Goal: Information Seeking & Learning: Compare options

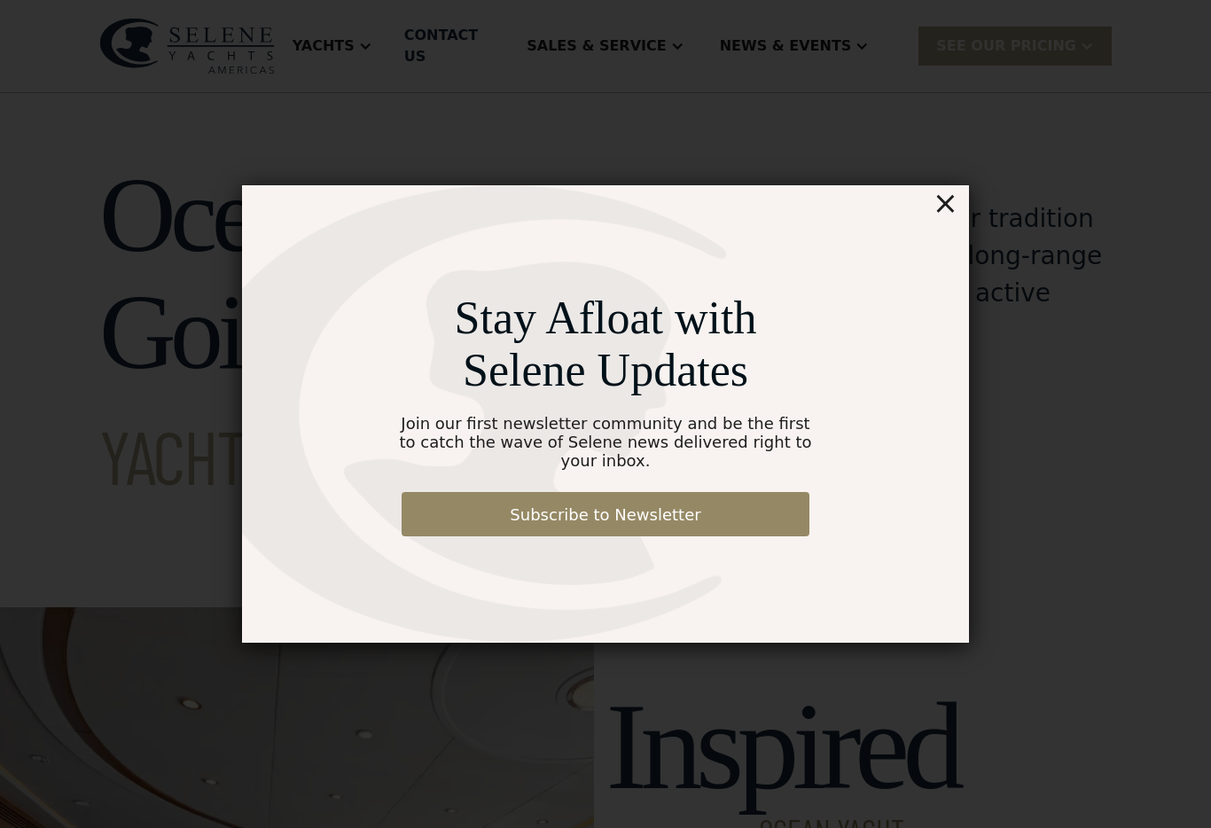
click at [952, 200] on div "×" at bounding box center [946, 202] width 26 height 35
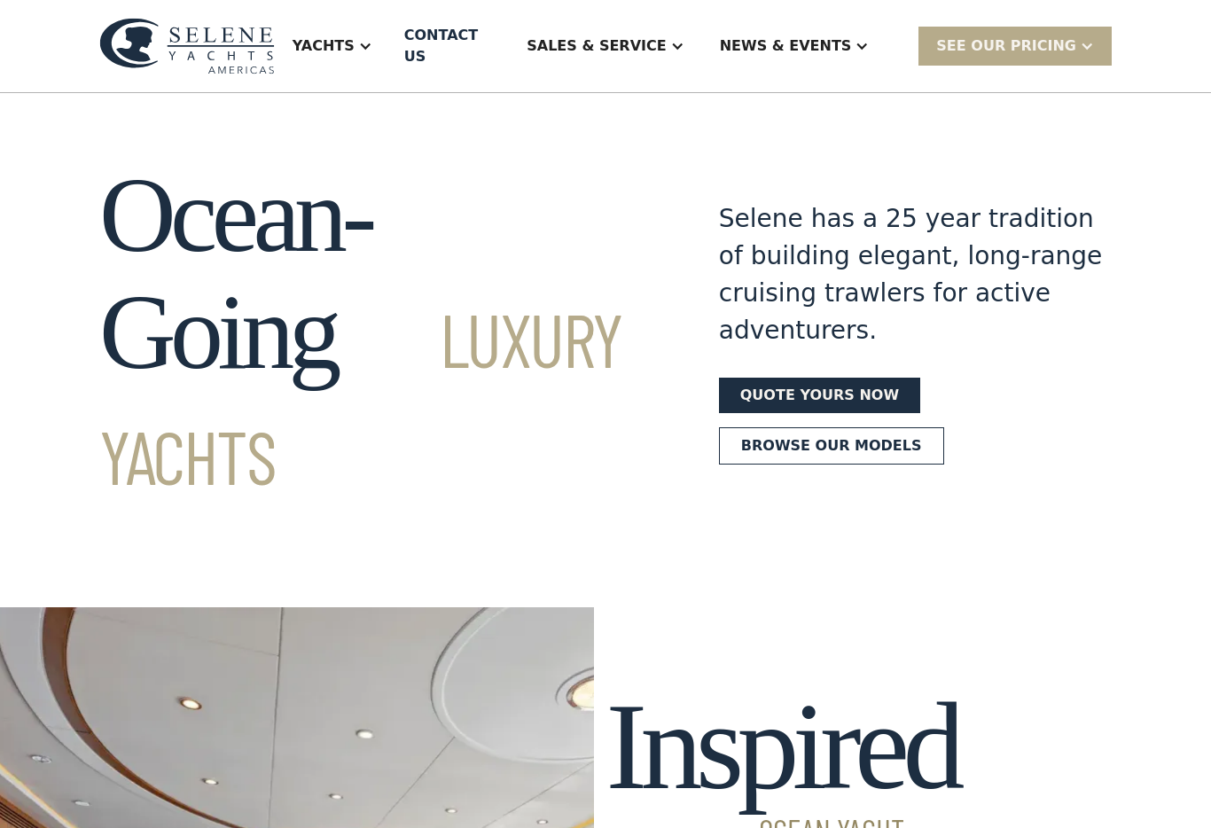
click at [355, 35] on div "Yachts" at bounding box center [324, 45] width 62 height 21
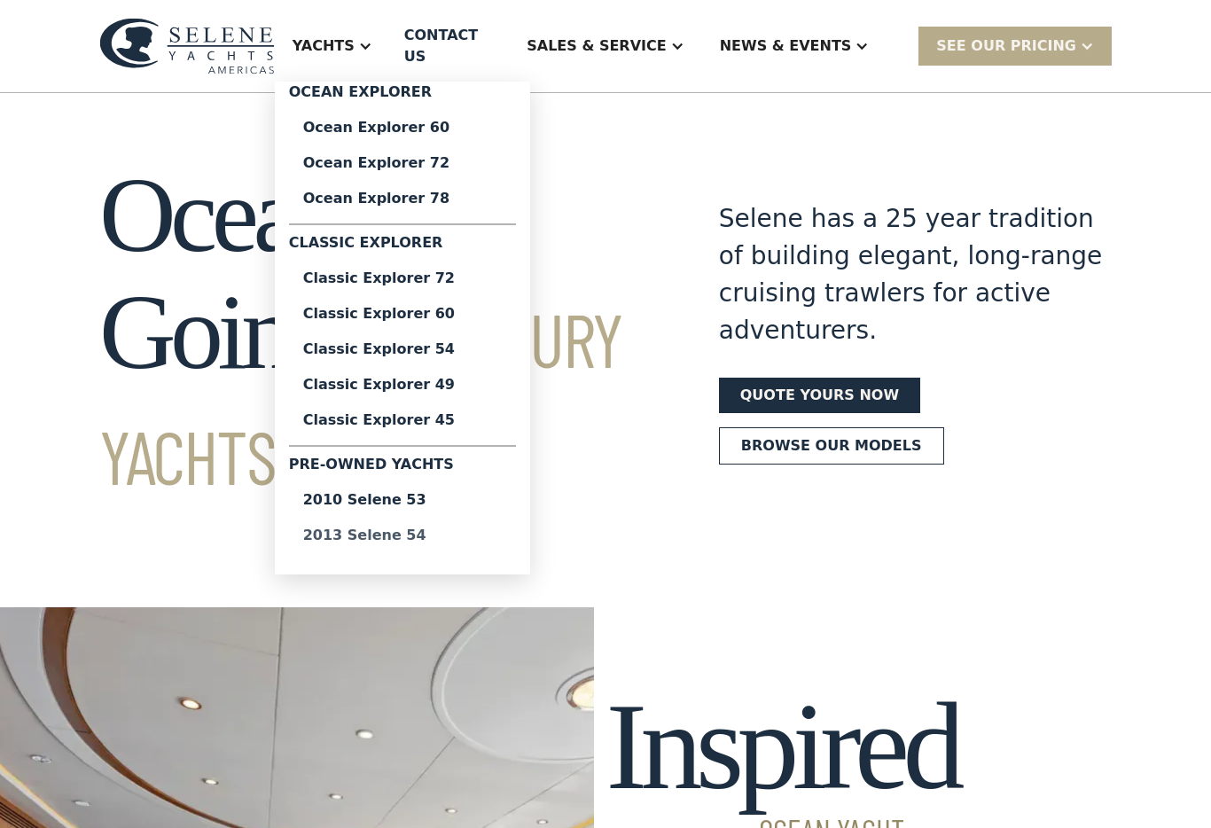
click at [420, 529] on div "2013 Selene 54" at bounding box center [402, 536] width 199 height 14
click at [439, 494] on div "2010 Selene 53" at bounding box center [402, 500] width 199 height 14
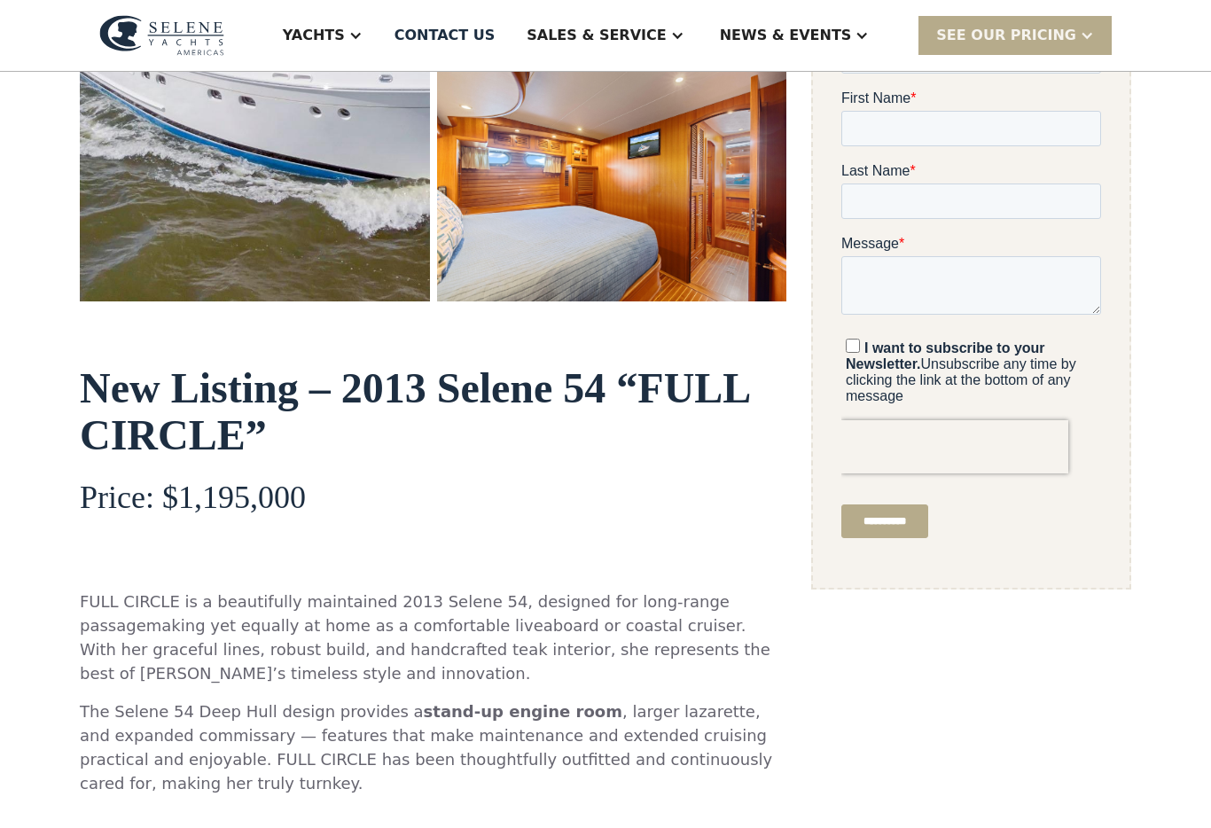
scroll to position [435, 0]
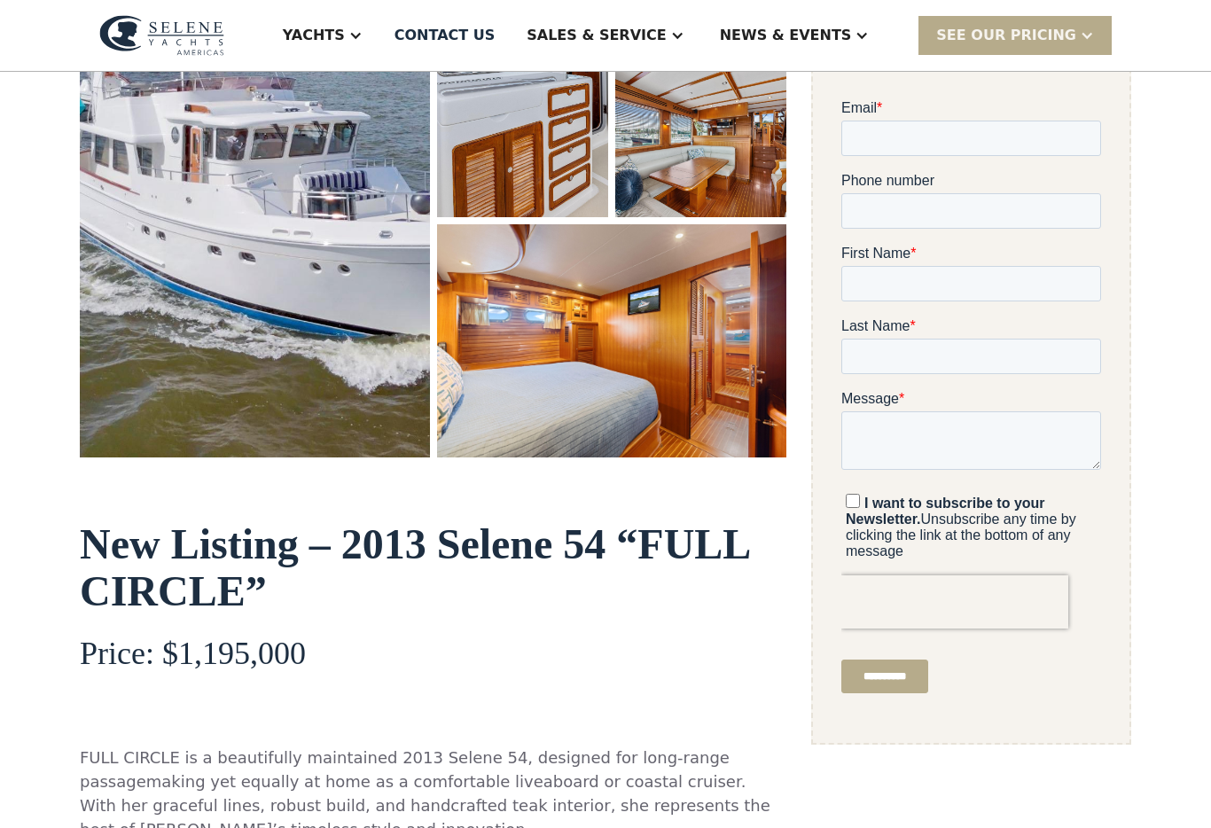
click at [124, 302] on img "open lightbox" at bounding box center [255, 174] width 350 height 567
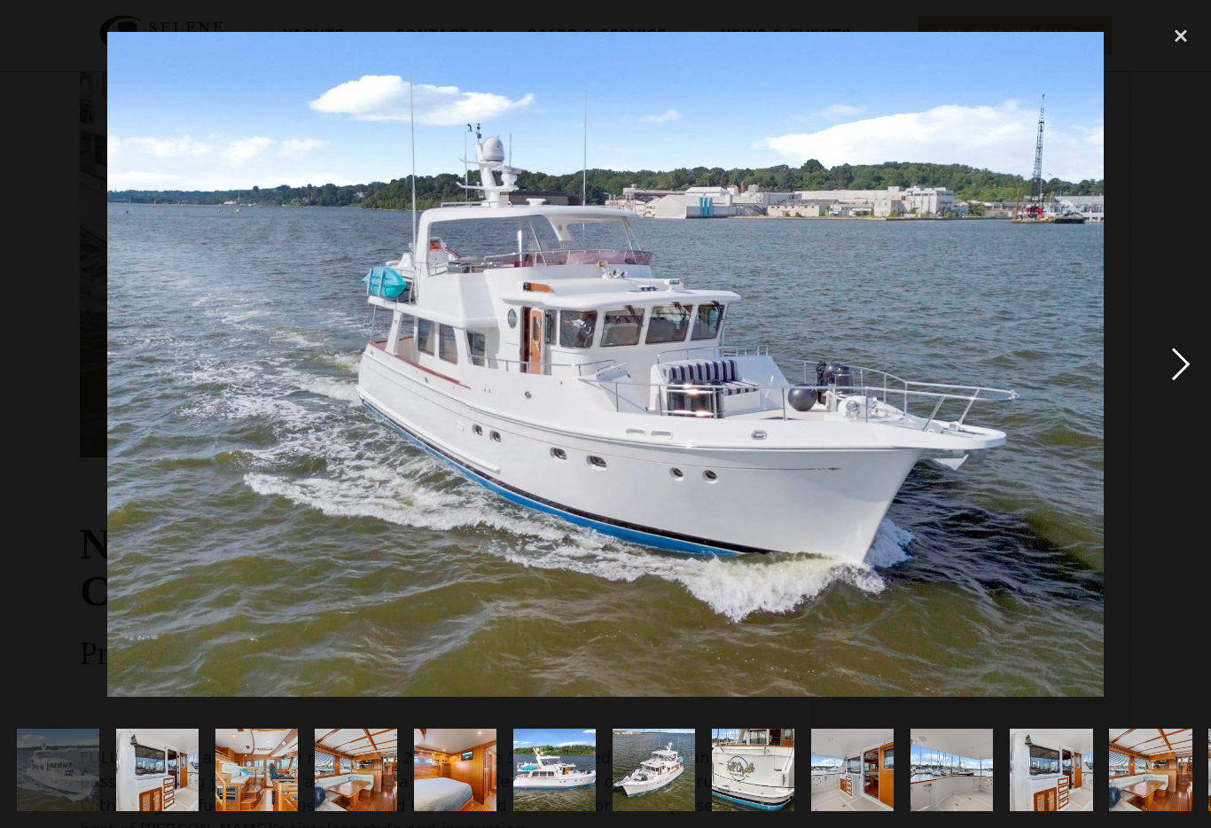
click at [1175, 359] on div "next image" at bounding box center [1181, 365] width 60 height 696
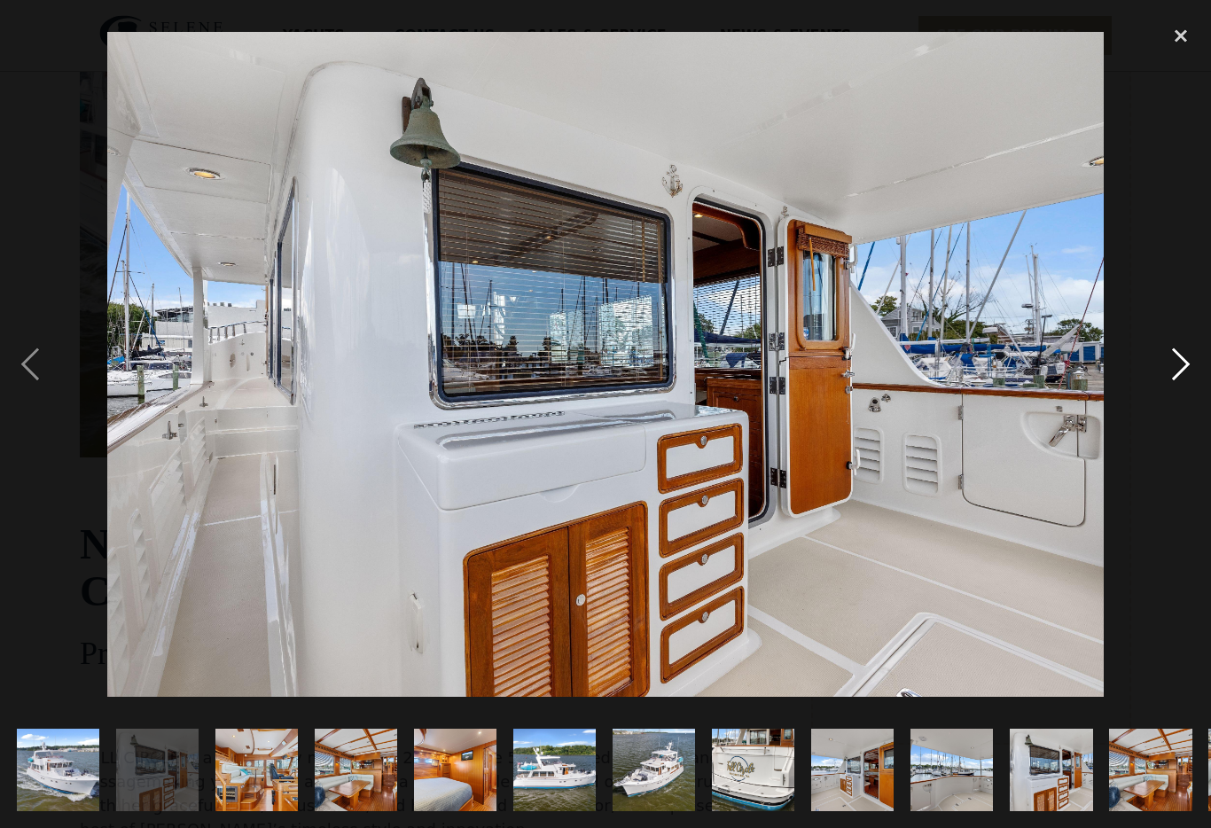
click at [1183, 358] on div "next image" at bounding box center [1181, 365] width 60 height 696
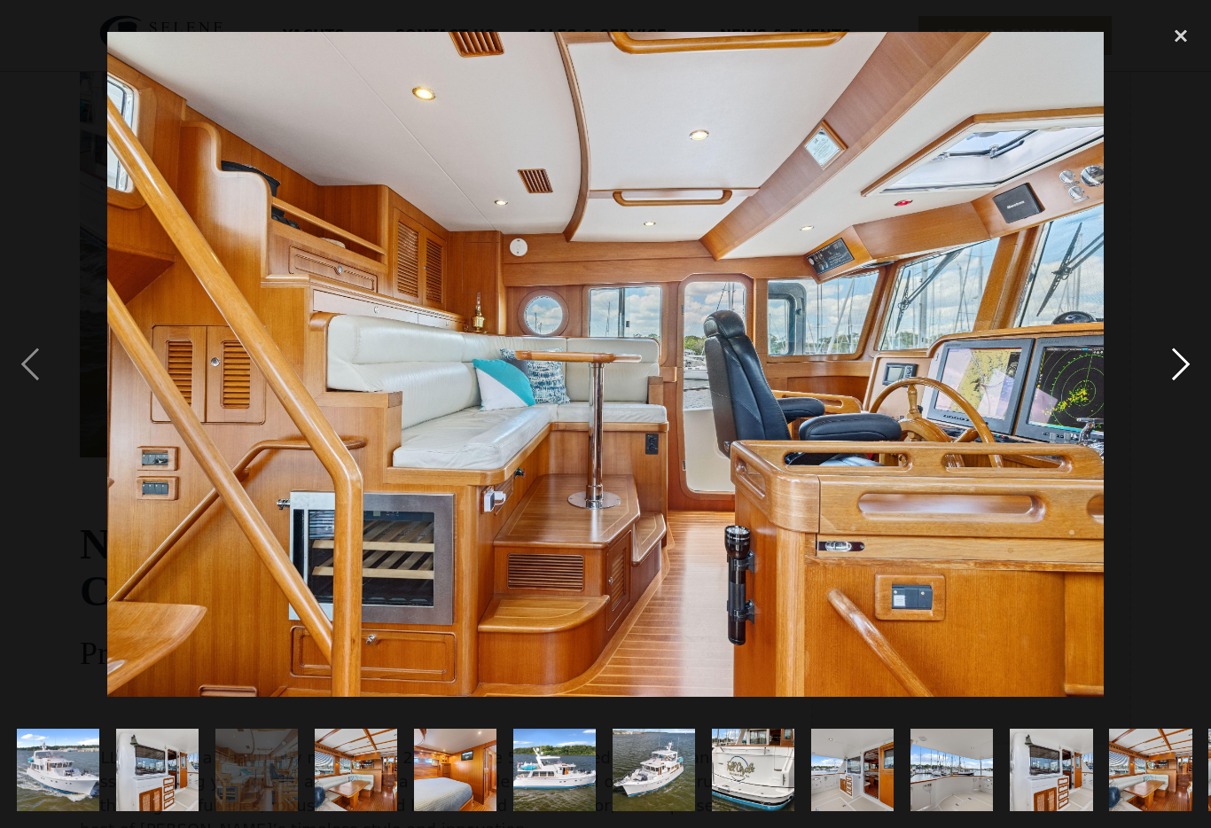
click at [1183, 358] on div "next image" at bounding box center [1181, 365] width 60 height 696
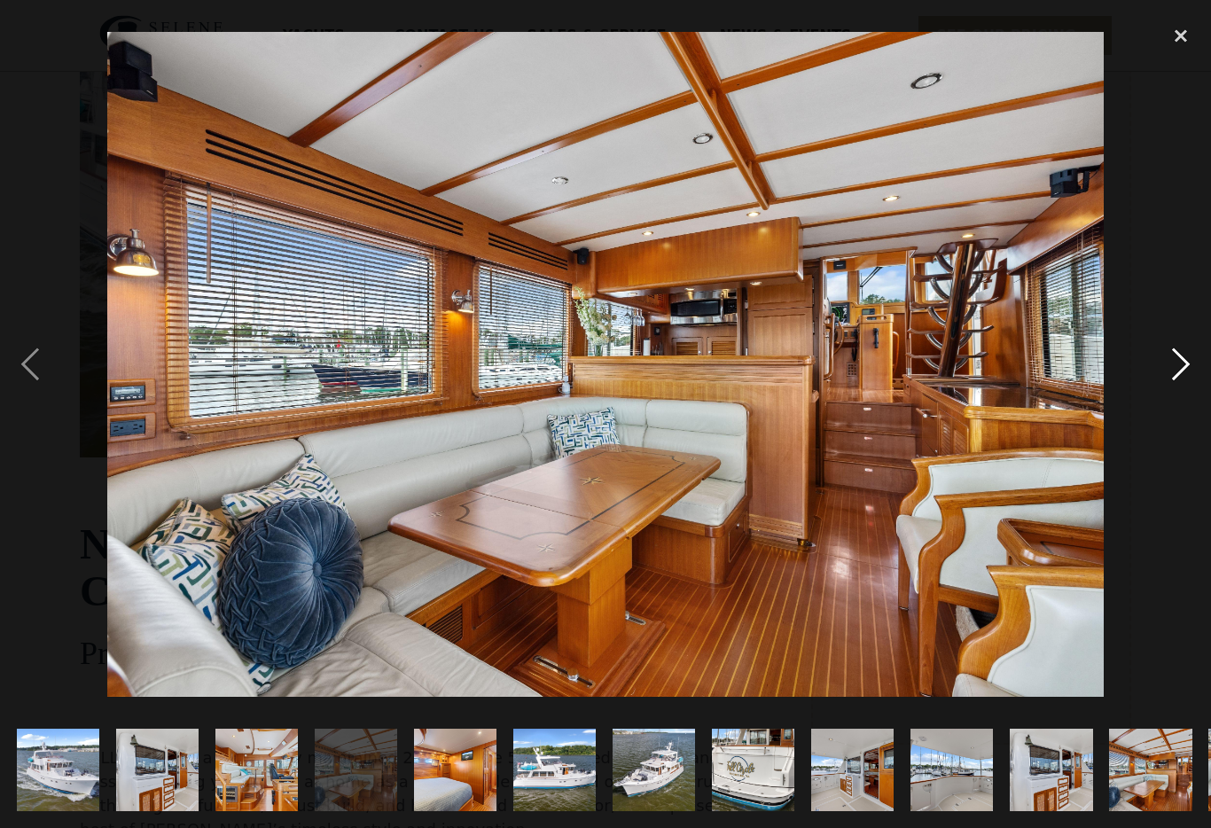
click at [1183, 358] on div "next image" at bounding box center [1181, 365] width 60 height 696
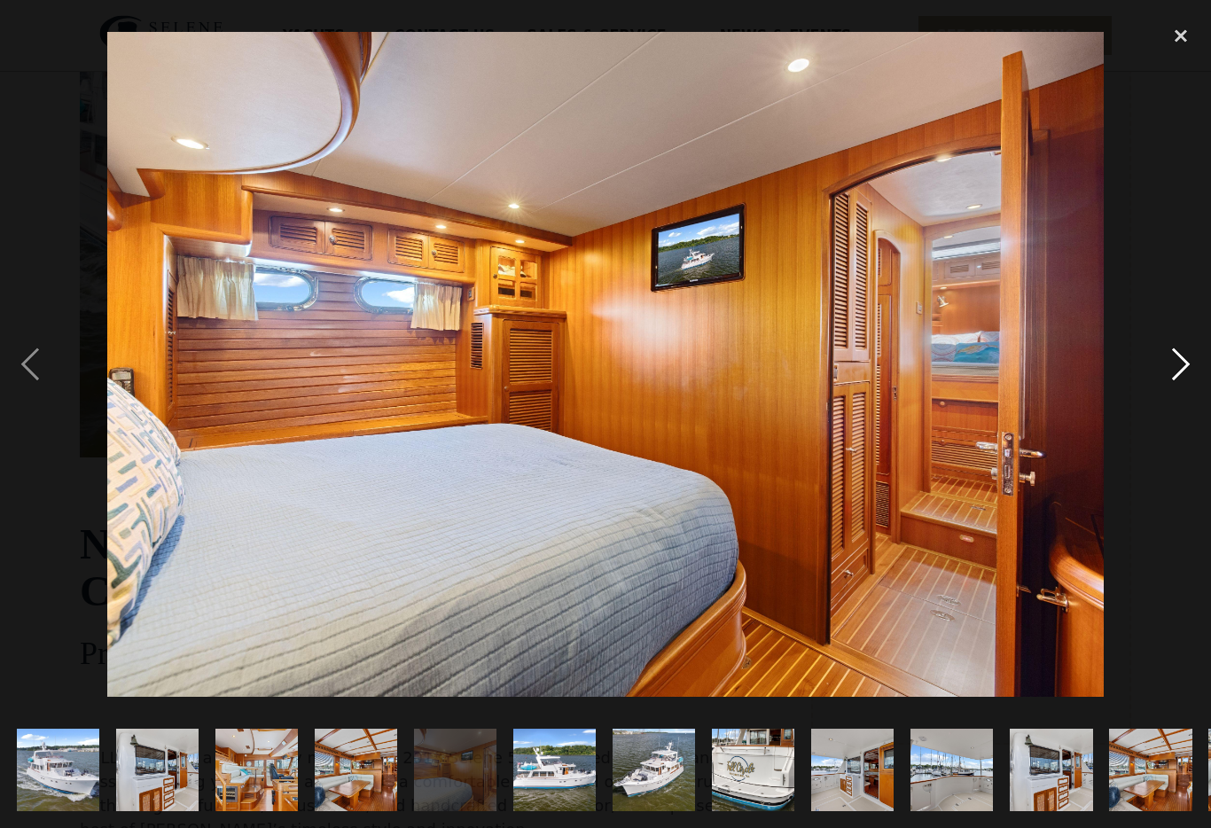
click at [1183, 358] on div "next image" at bounding box center [1181, 365] width 60 height 696
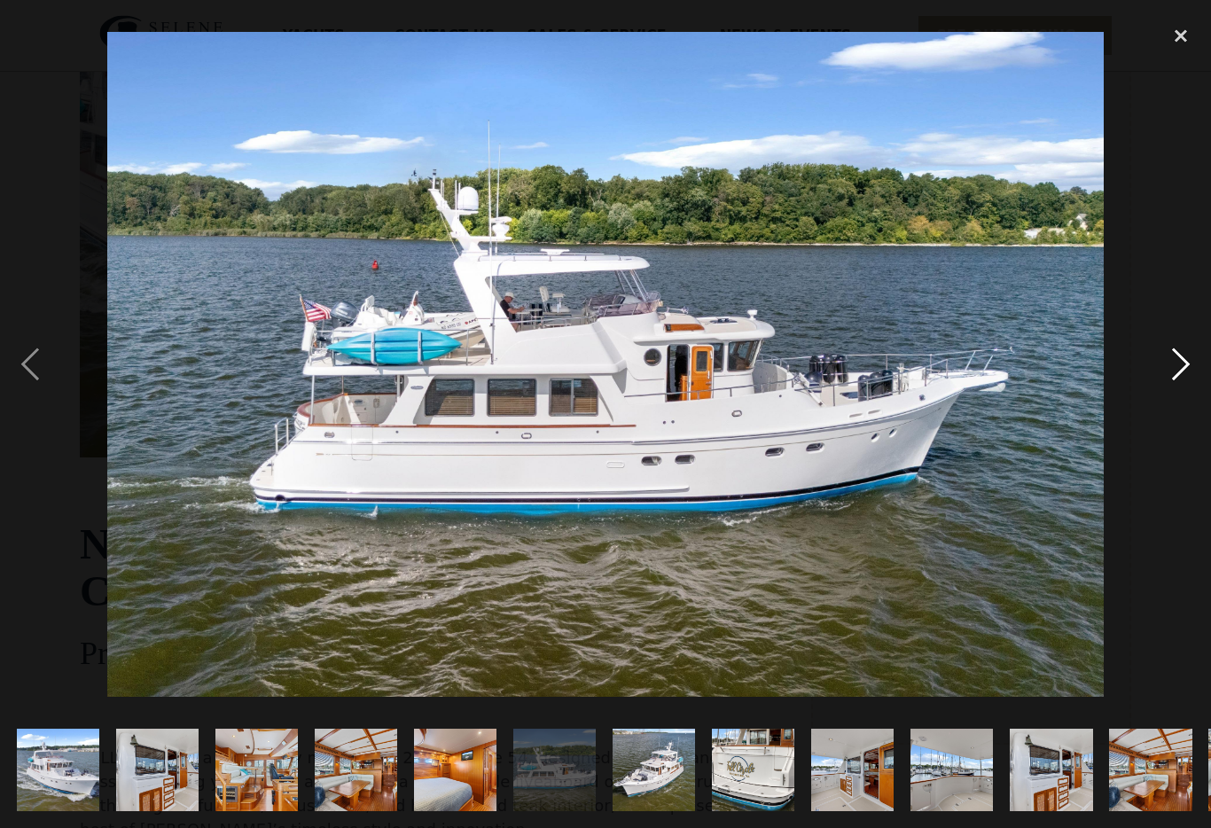
click at [1176, 363] on div "next image" at bounding box center [1181, 365] width 60 height 696
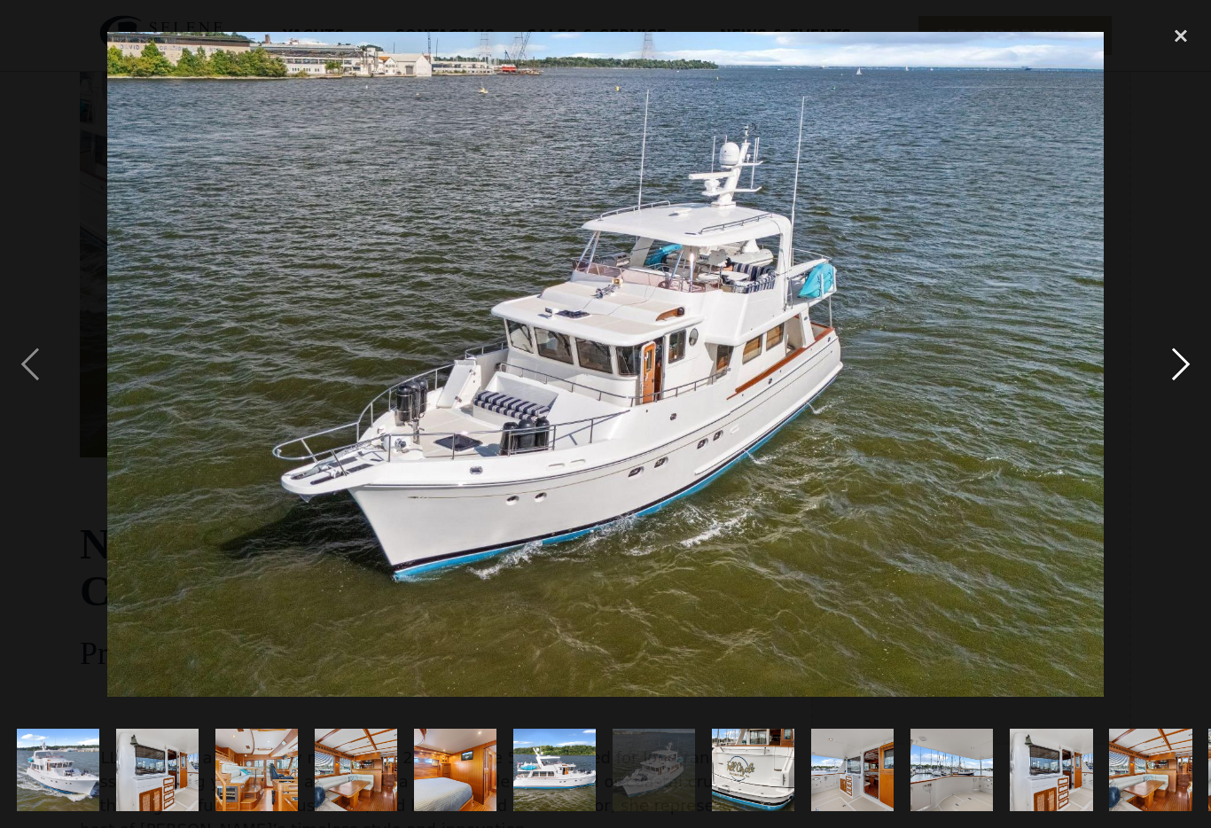
click at [1176, 363] on div "next image" at bounding box center [1181, 365] width 60 height 696
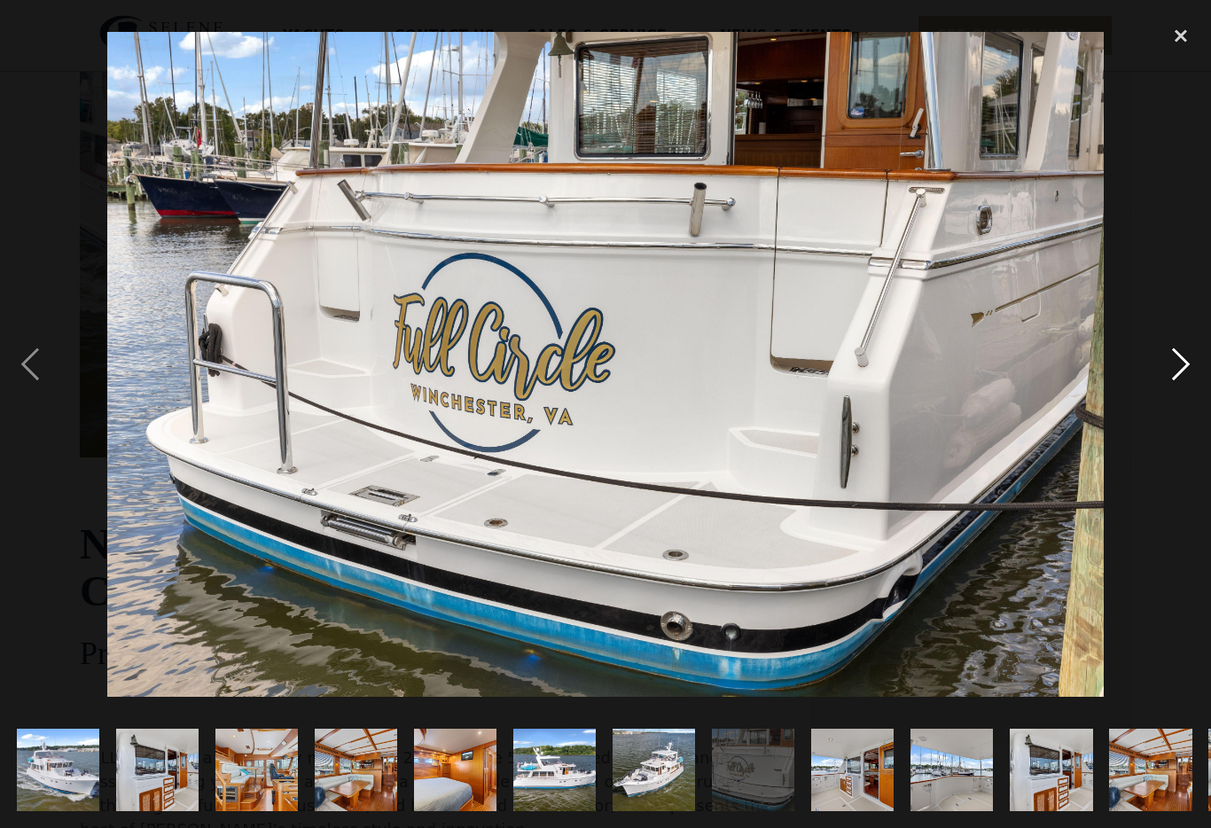
click at [1171, 365] on div "next image" at bounding box center [1181, 365] width 60 height 696
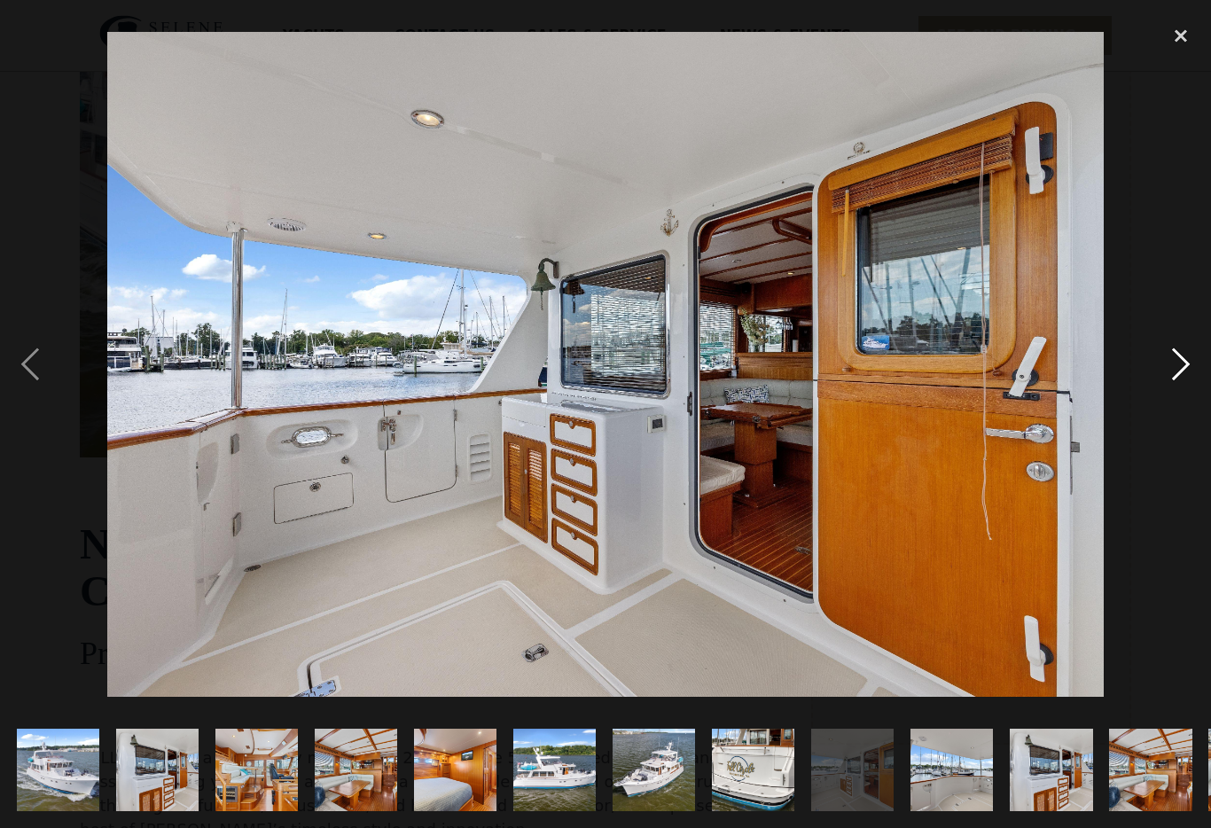
click at [1171, 365] on div "next image" at bounding box center [1181, 365] width 60 height 696
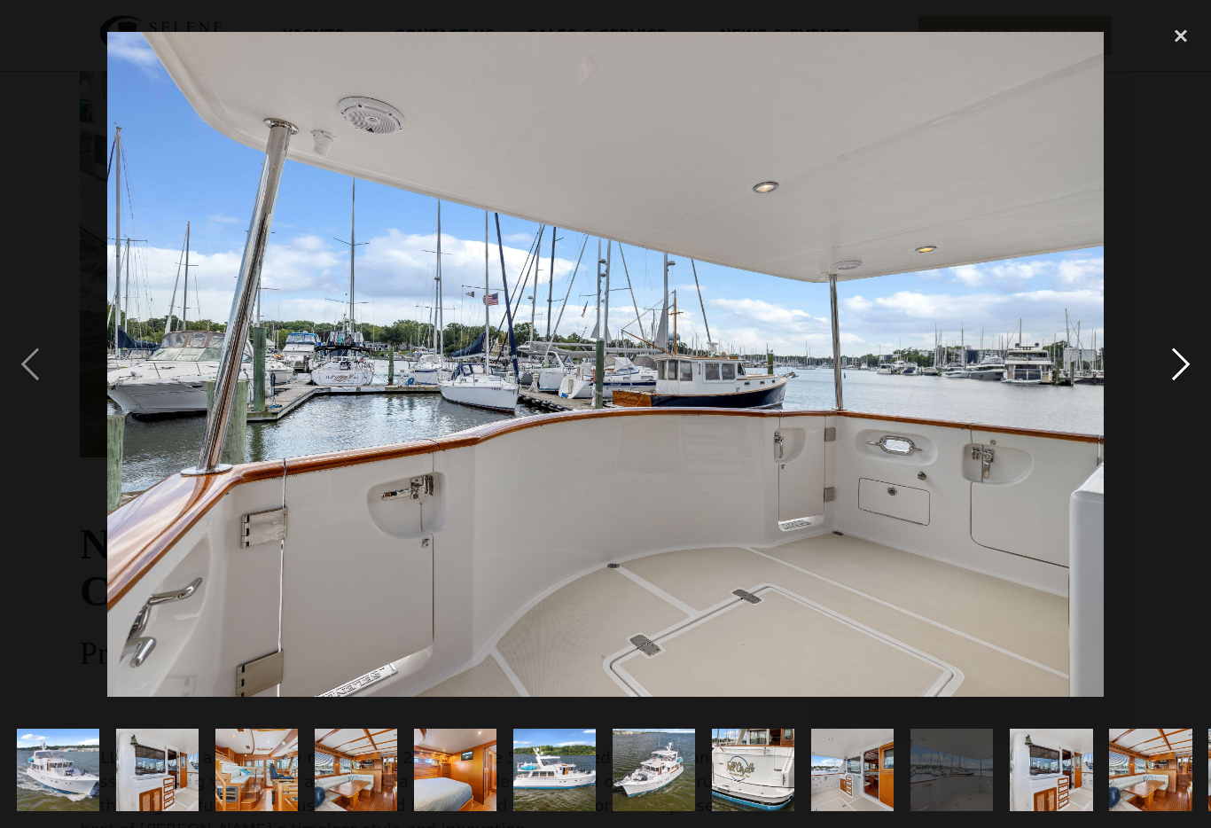
click at [1171, 365] on div "next image" at bounding box center [1181, 365] width 60 height 696
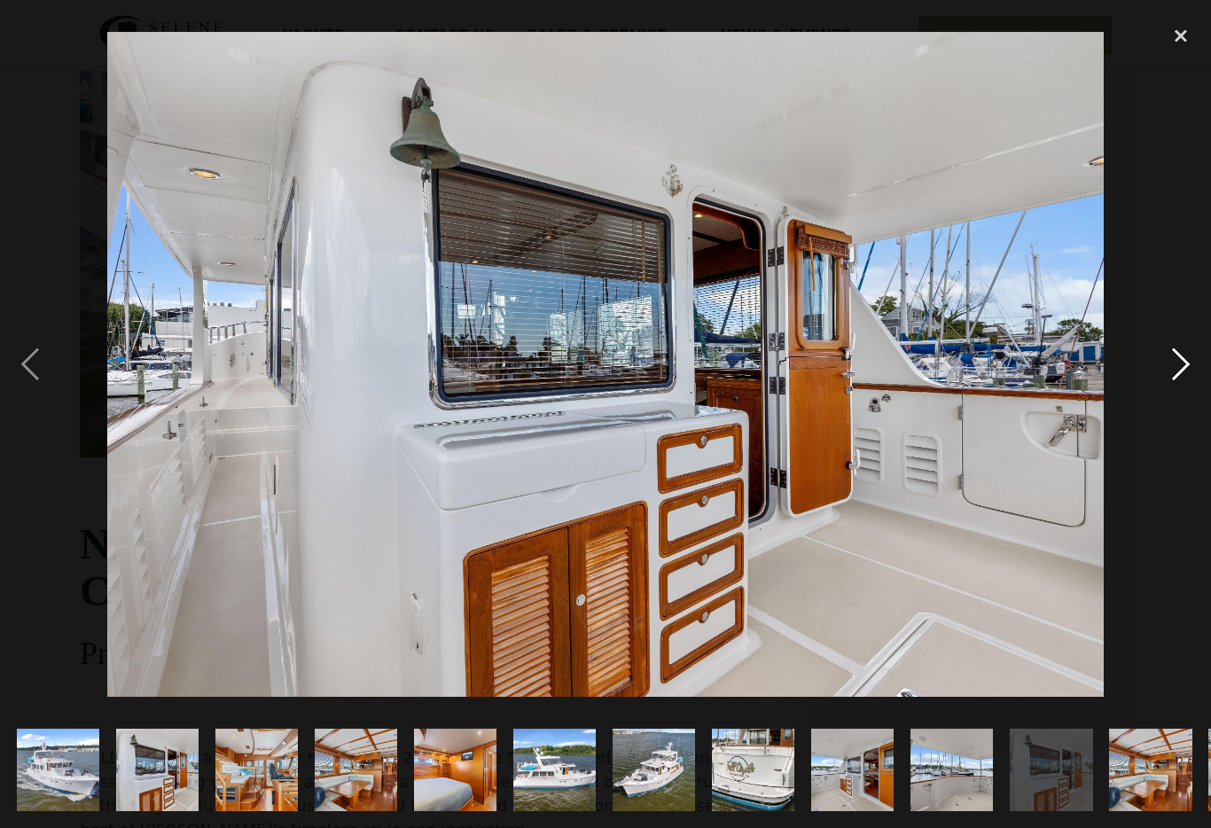
click at [1171, 365] on div "next image" at bounding box center [1181, 365] width 60 height 696
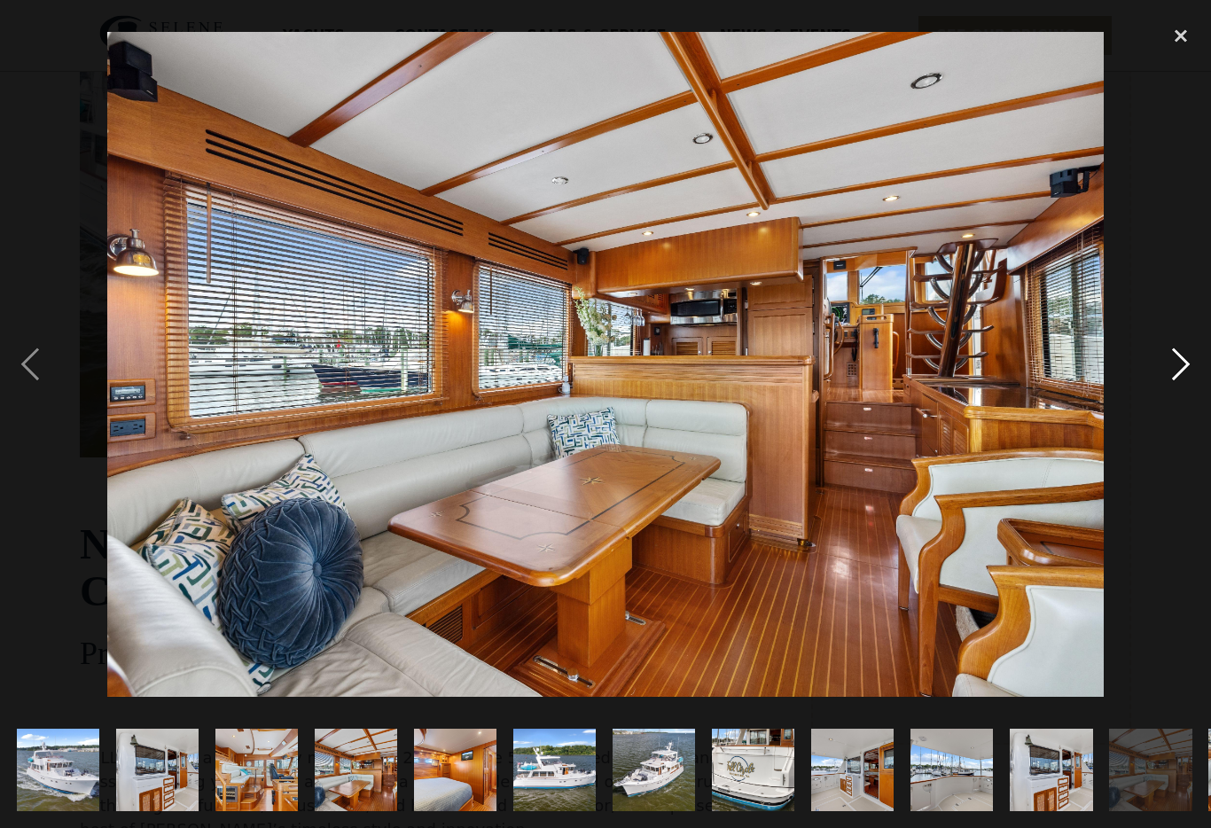
click at [1171, 365] on div "next image" at bounding box center [1181, 365] width 60 height 696
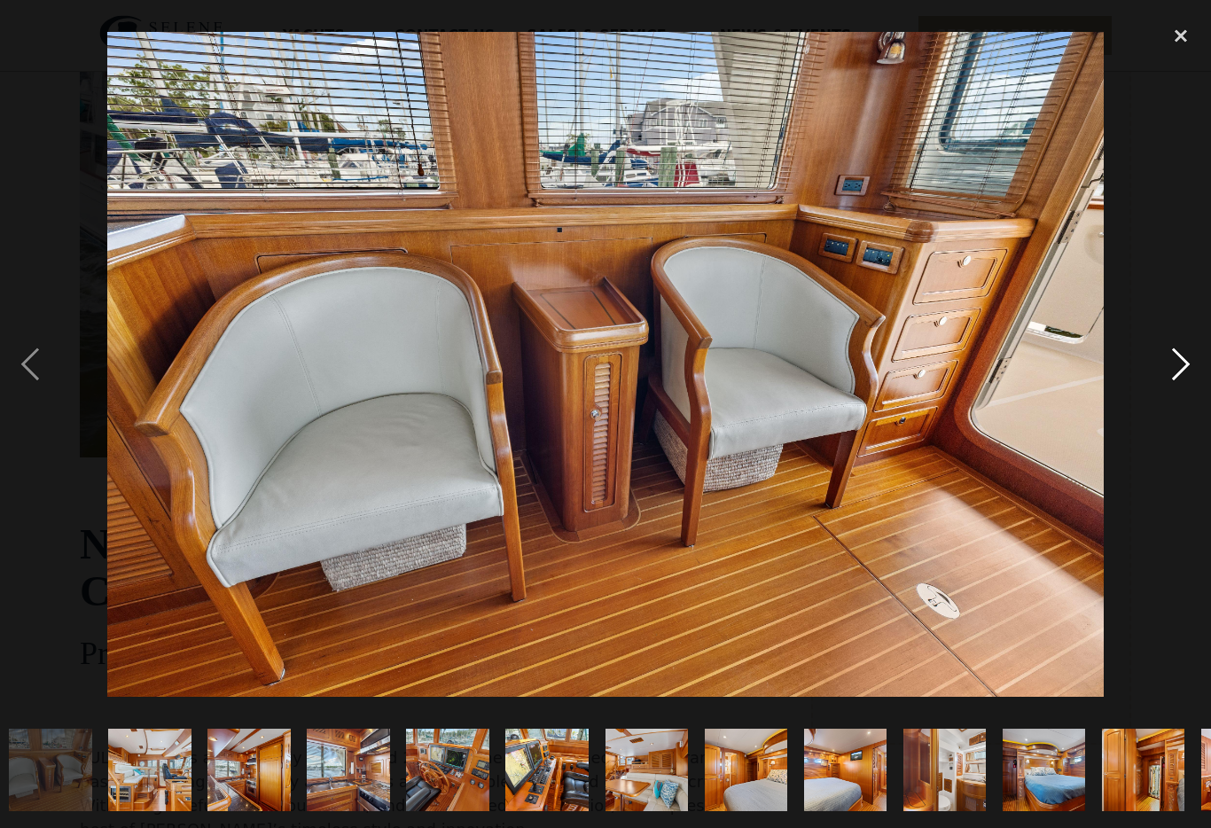
scroll to position [0, 1201]
click at [1171, 365] on div "next image" at bounding box center [1181, 365] width 60 height 696
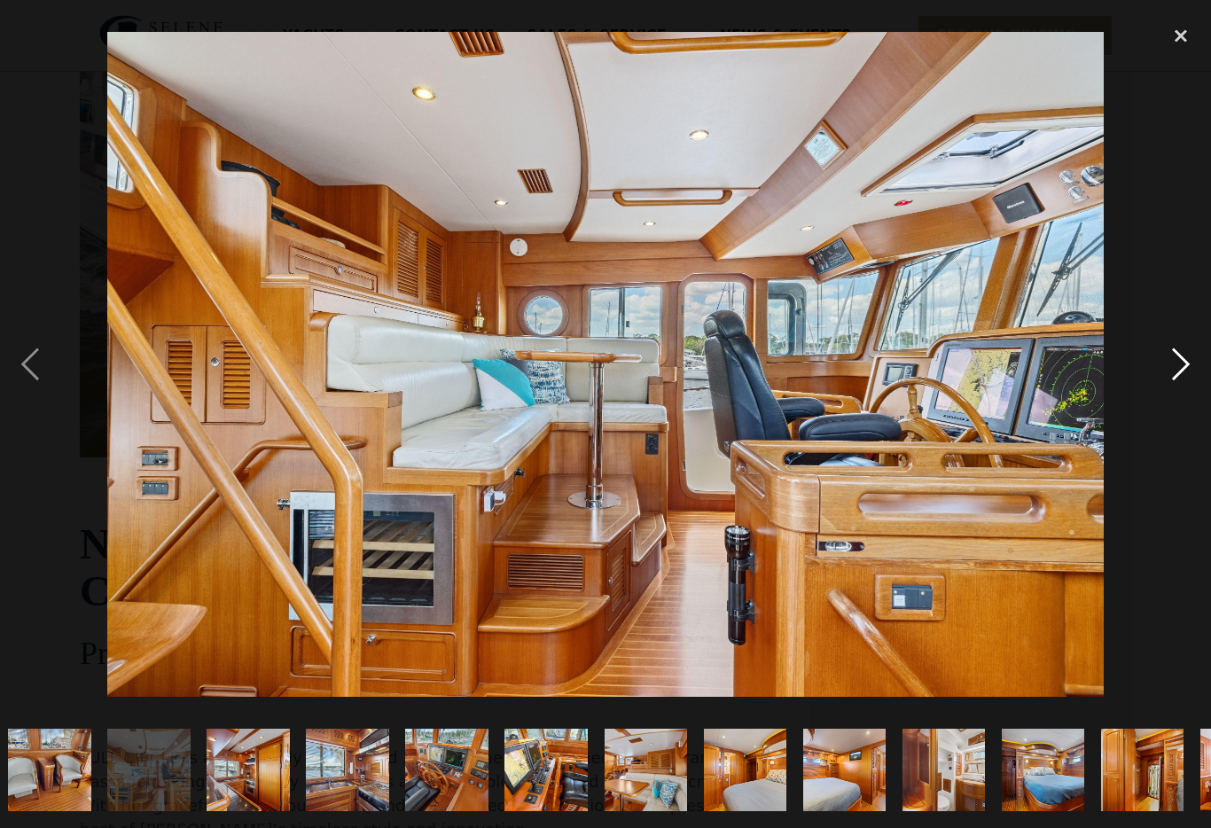
click at [1165, 366] on div "next image" at bounding box center [1181, 365] width 60 height 696
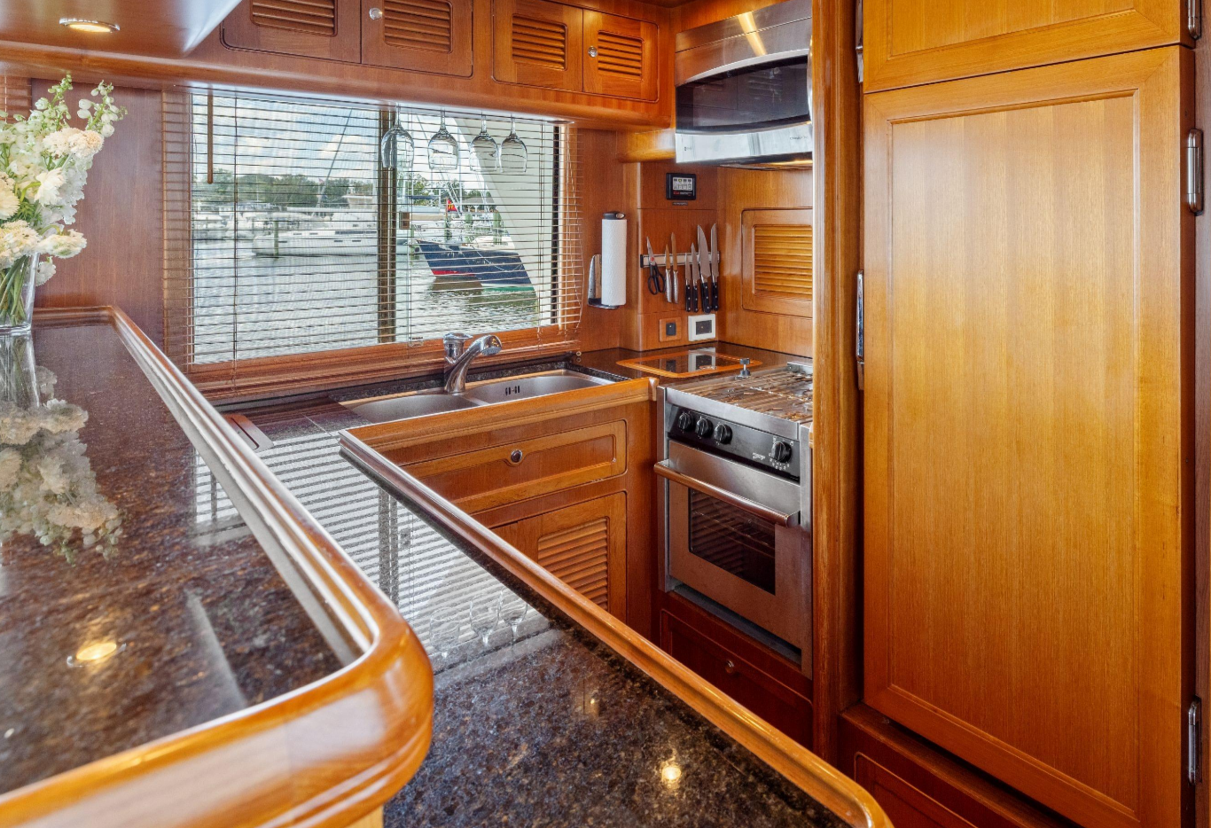
scroll to position [431, 0]
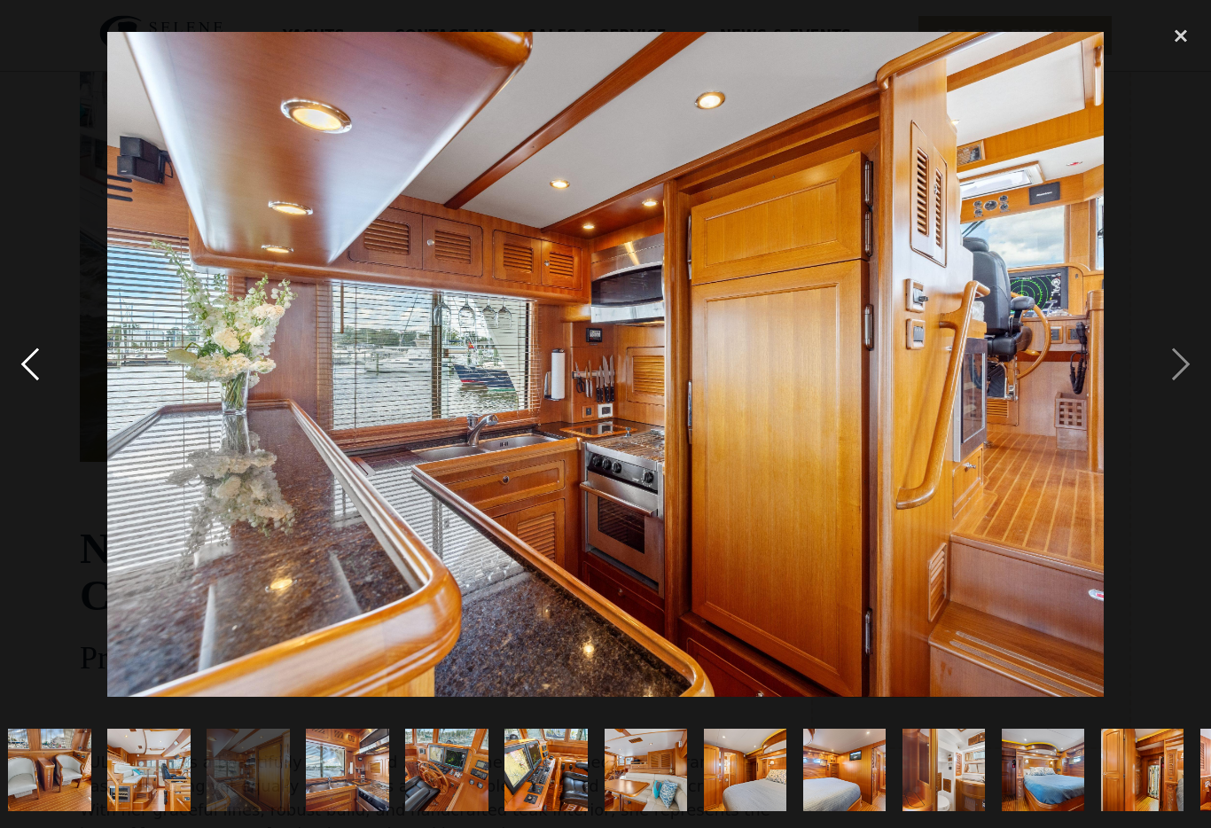
click at [30, 368] on div "previous image" at bounding box center [30, 365] width 60 height 696
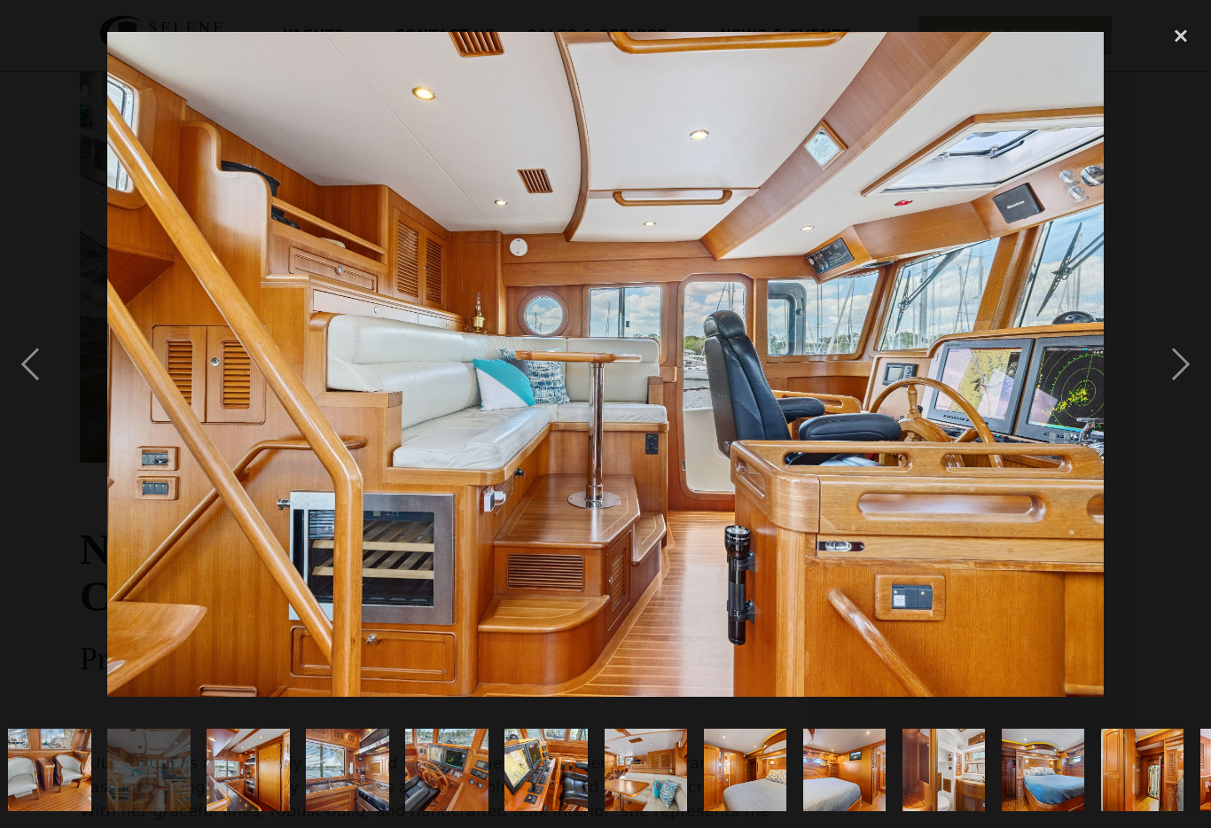
scroll to position [430, 0]
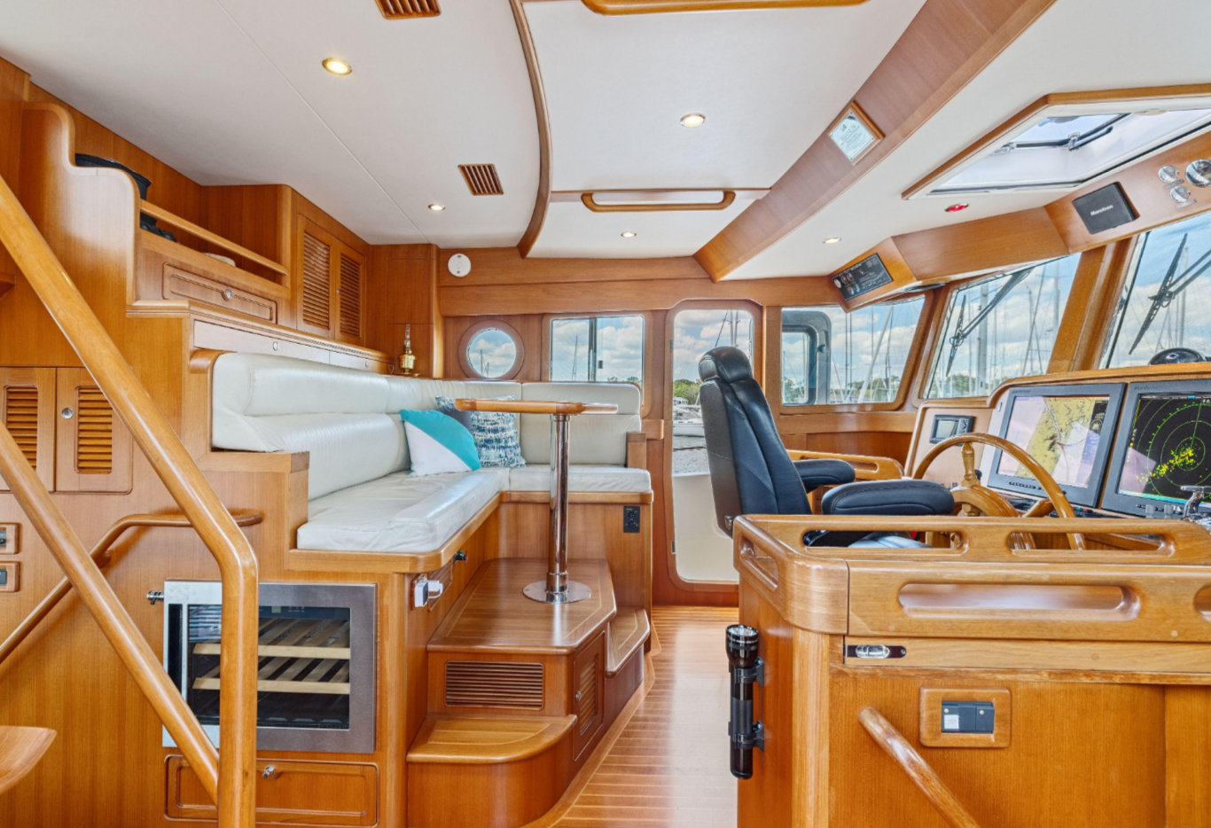
click at [1179, 373] on div "next image" at bounding box center [1181, 365] width 60 height 696
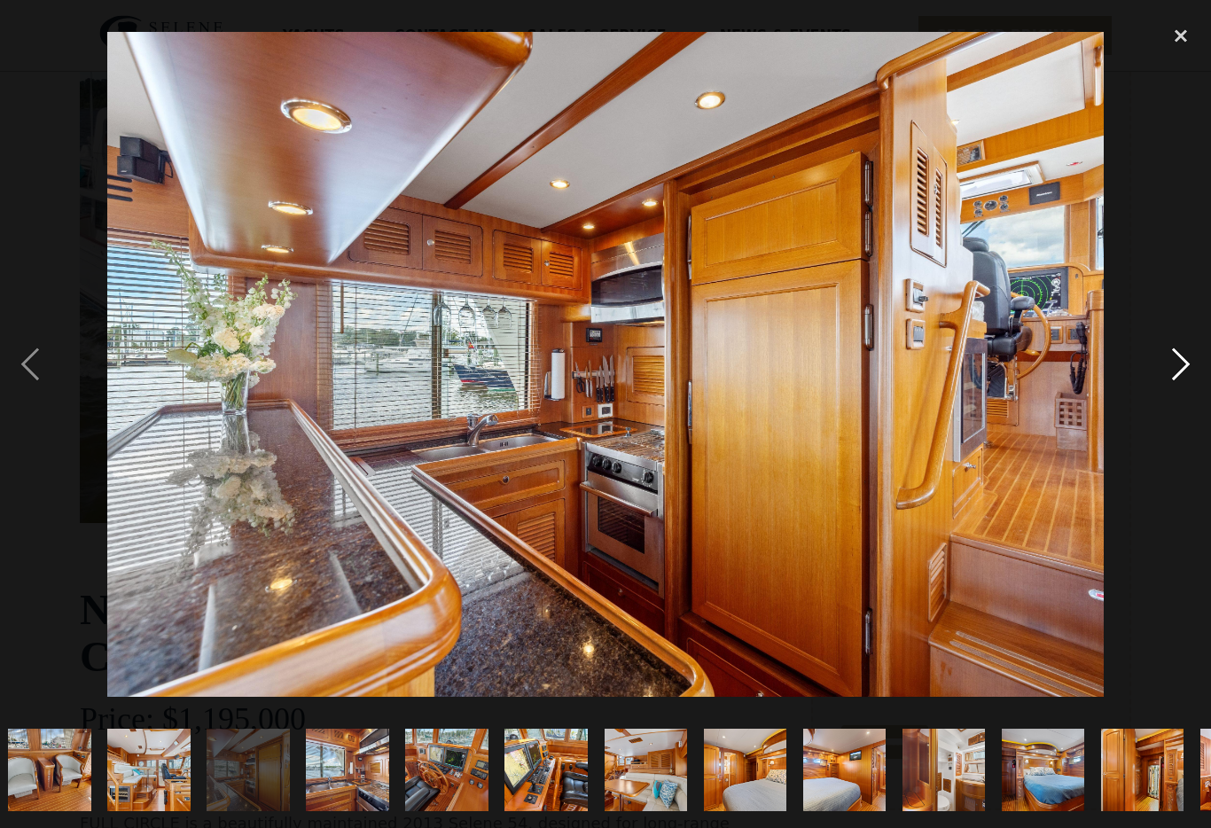
click at [1179, 373] on div "next image" at bounding box center [1181, 365] width 60 height 696
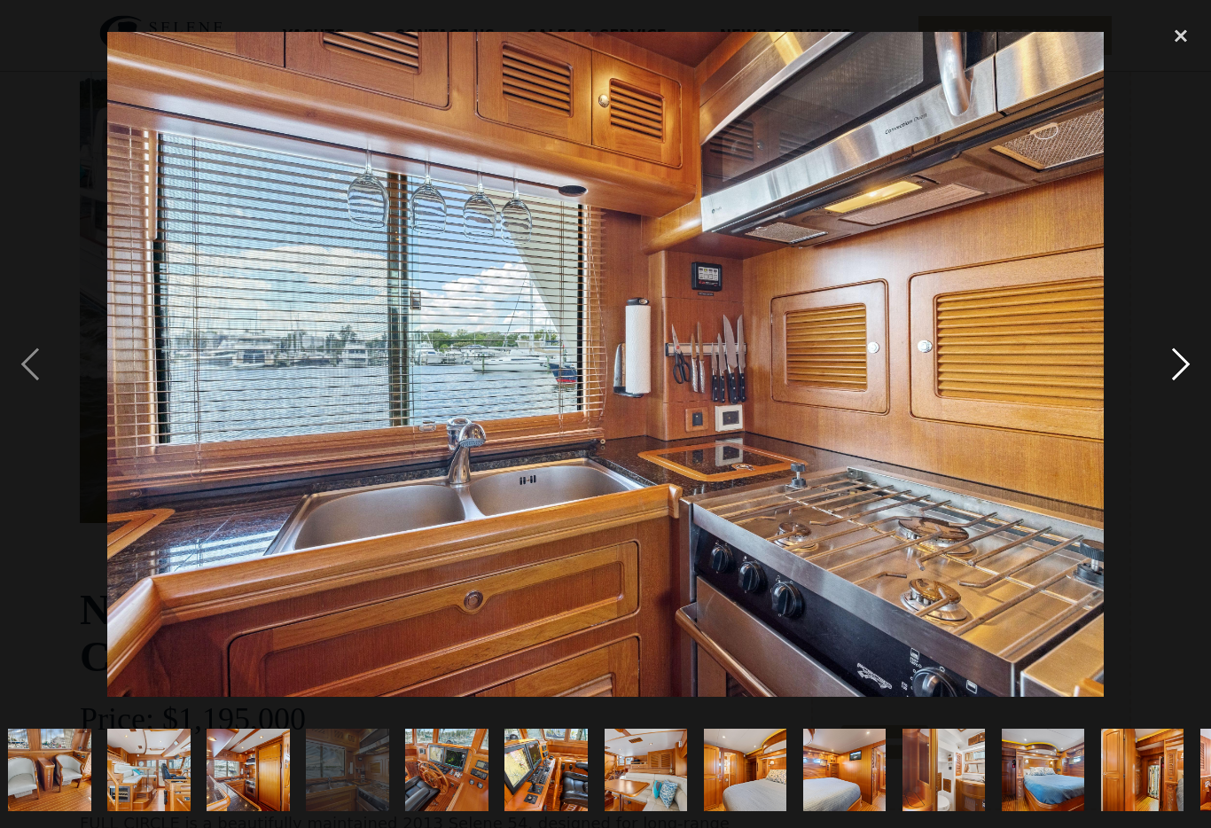
click at [1179, 373] on div "next image" at bounding box center [1181, 365] width 60 height 696
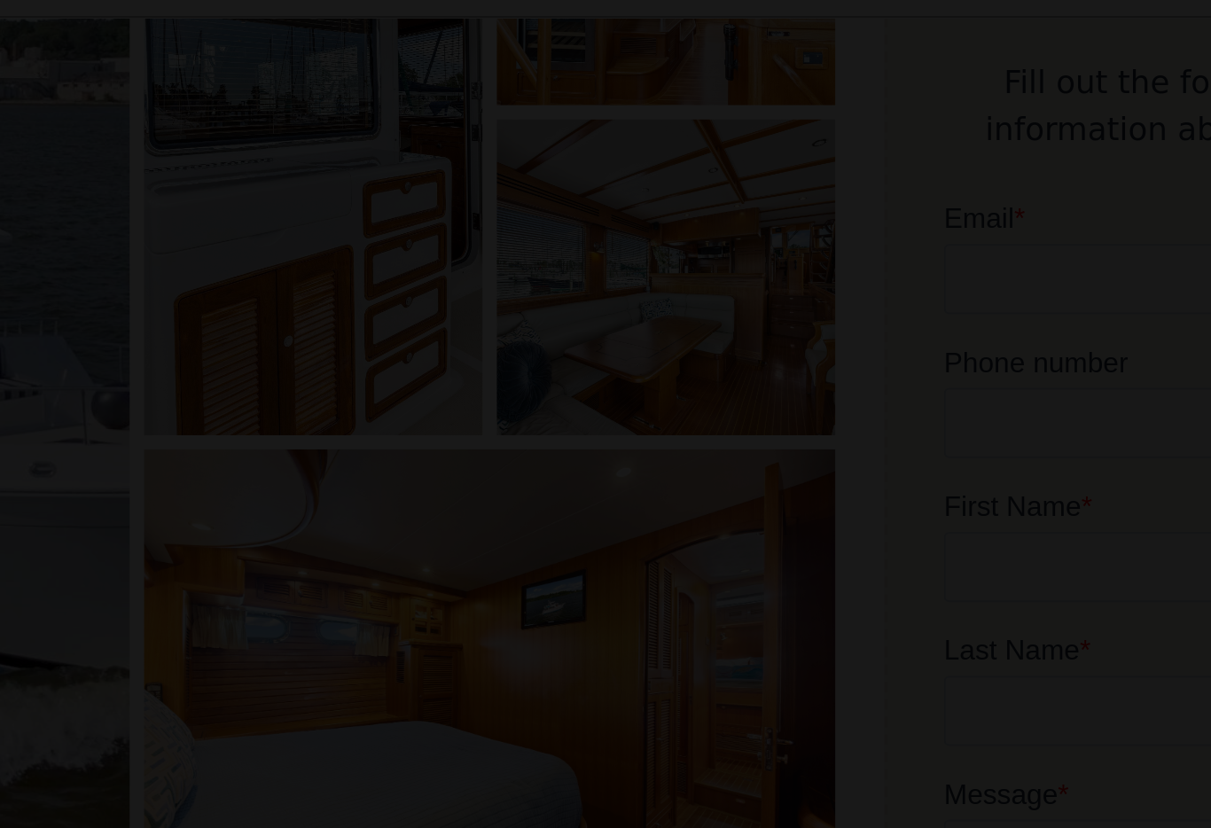
scroll to position [428, 0]
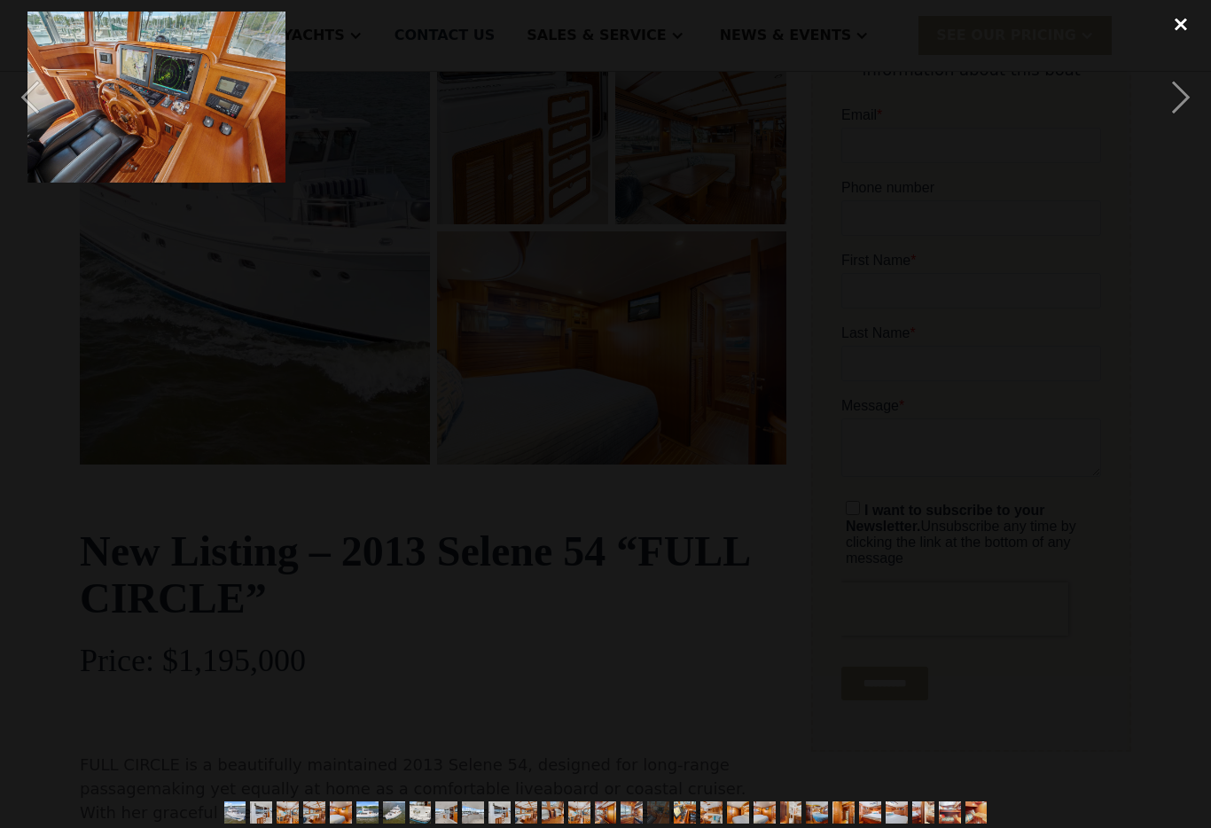
click at [1187, 26] on div "close lightbox" at bounding box center [1181, 23] width 60 height 39
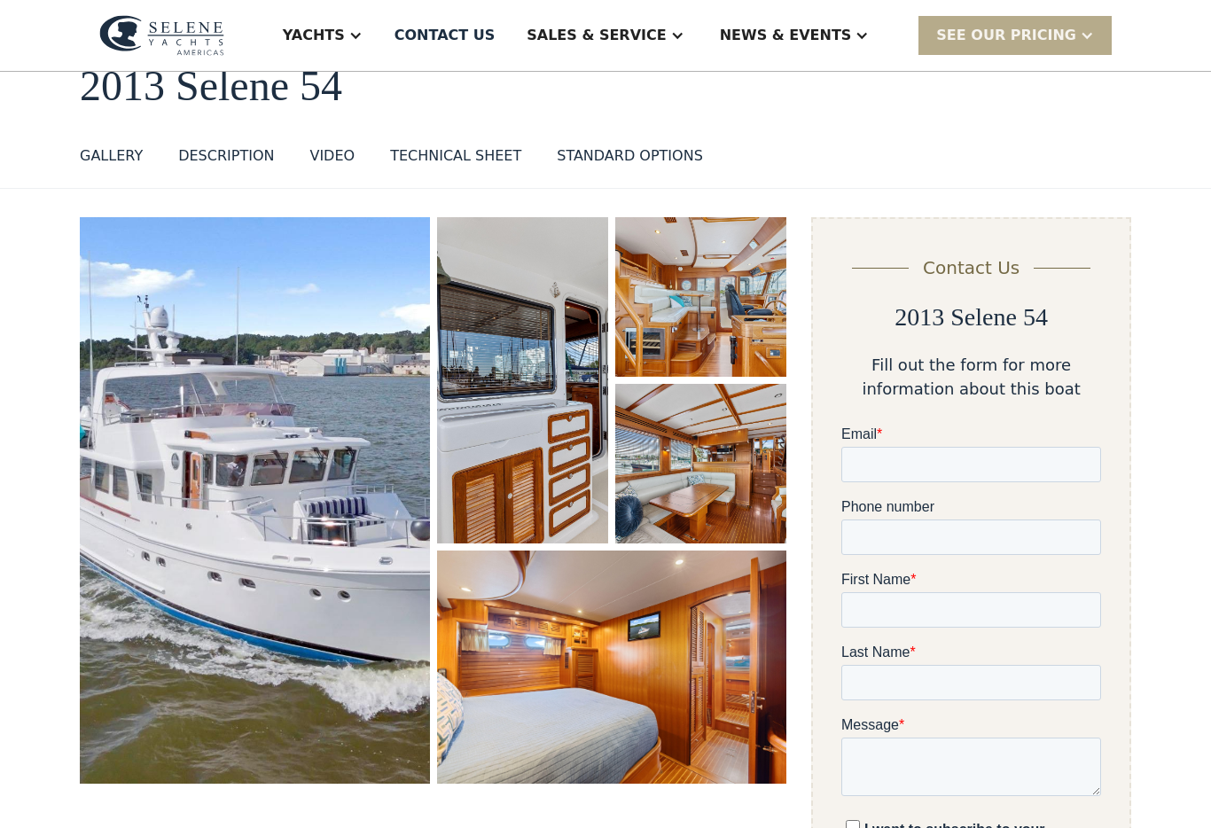
scroll to position [0, 0]
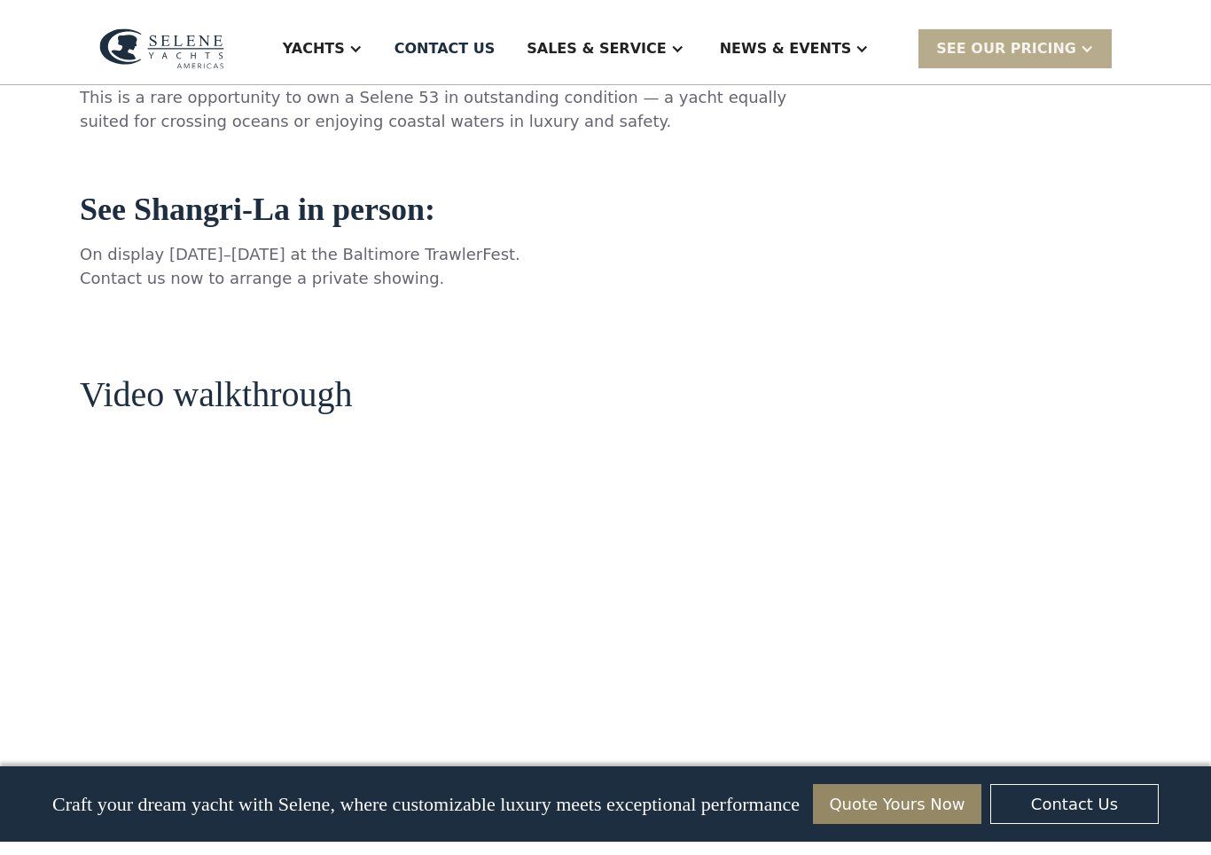
scroll to position [28, 0]
